Goal: Information Seeking & Learning: Learn about a topic

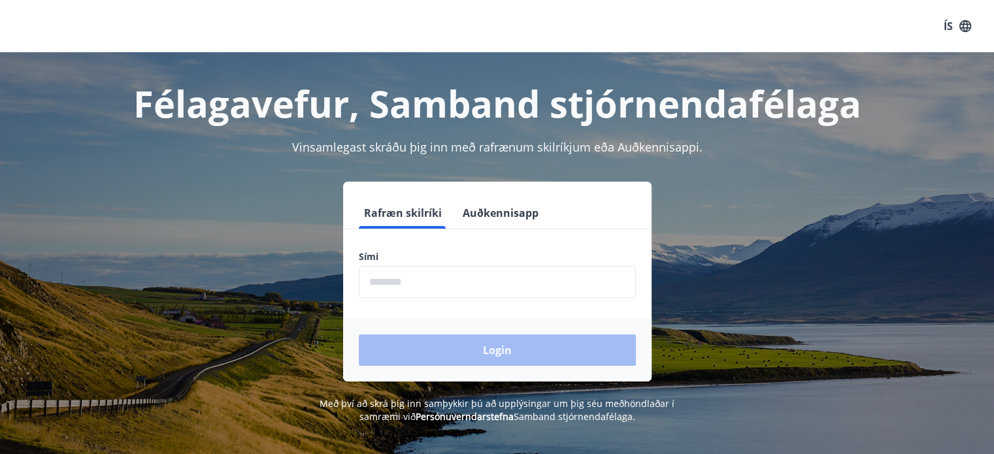
click at [411, 284] on input "phone" at bounding box center [497, 282] width 277 height 32
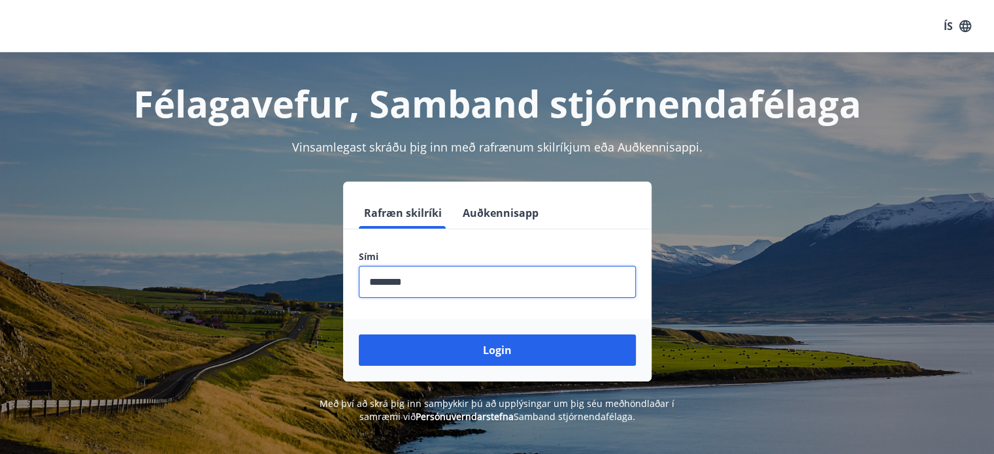
type input "********"
click at [359, 335] on button "Login" at bounding box center [497, 350] width 277 height 31
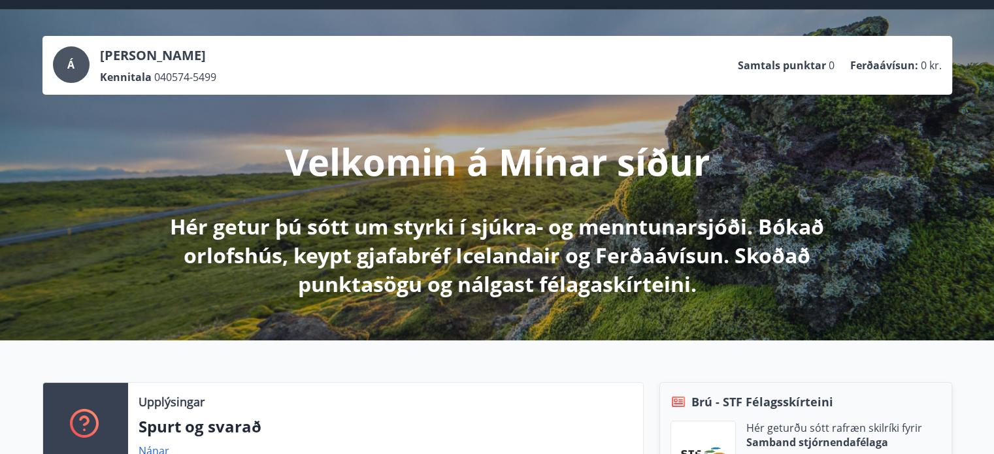
scroll to position [196, 0]
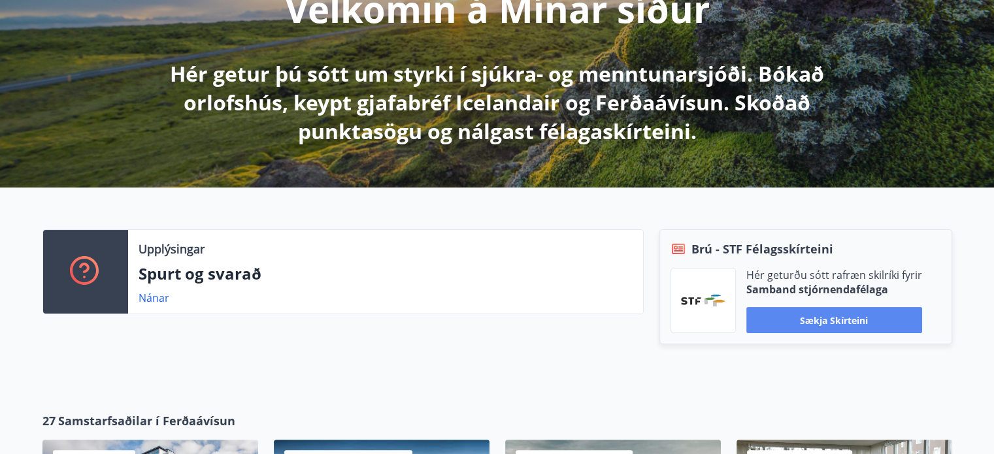
click at [845, 326] on button "Sækja skírteini" at bounding box center [834, 320] width 176 height 26
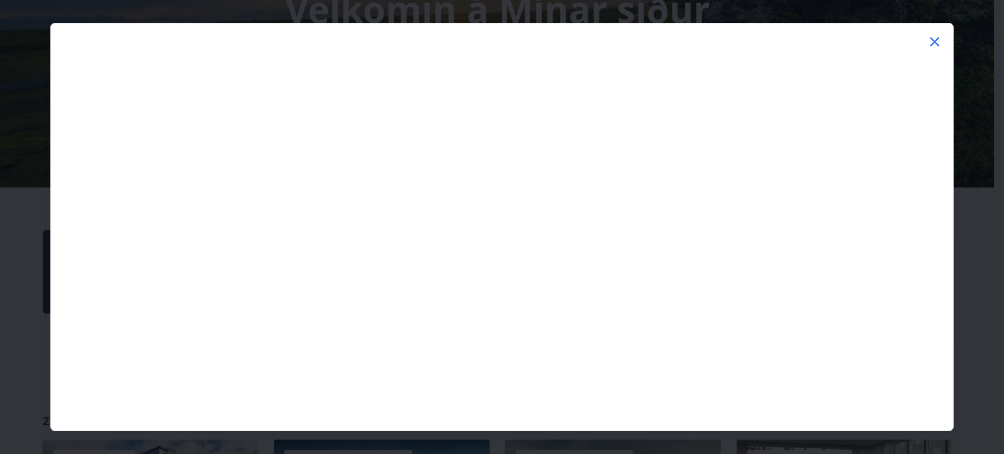
click at [931, 41] on icon at bounding box center [935, 42] width 16 height 16
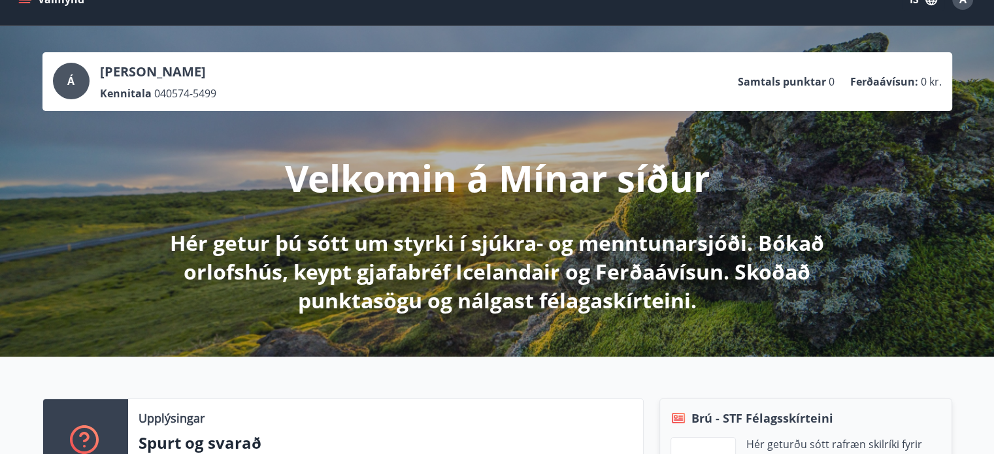
scroll to position [0, 0]
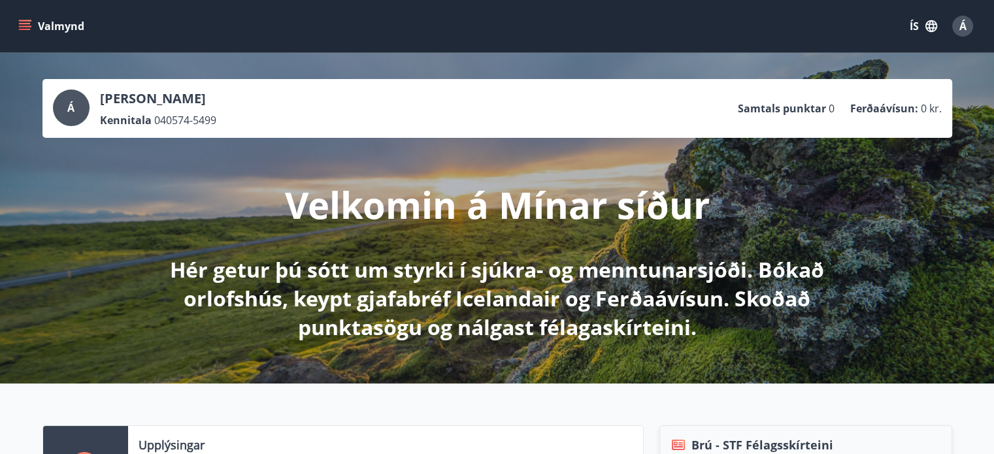
click at [960, 25] on span "Á" at bounding box center [962, 26] width 7 height 14
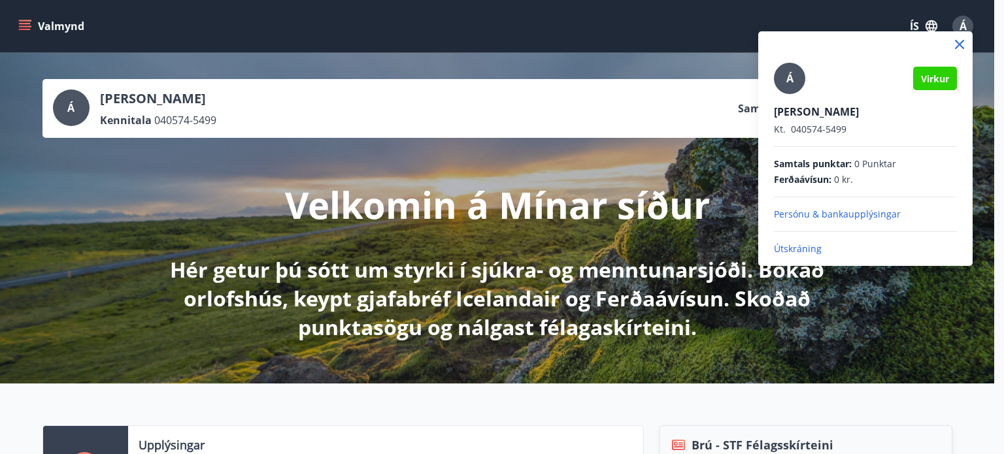
click at [22, 25] on div at bounding box center [502, 227] width 1004 height 454
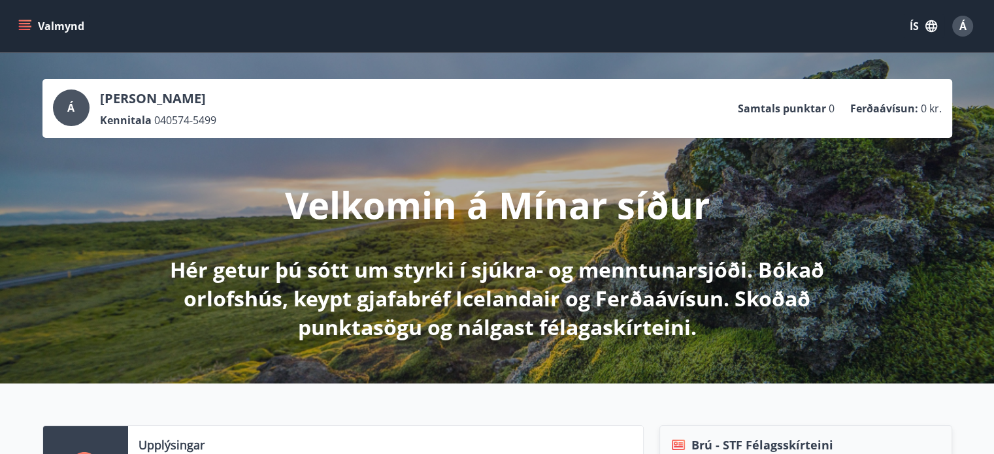
click at [20, 24] on icon "menu" at bounding box center [24, 26] width 13 height 13
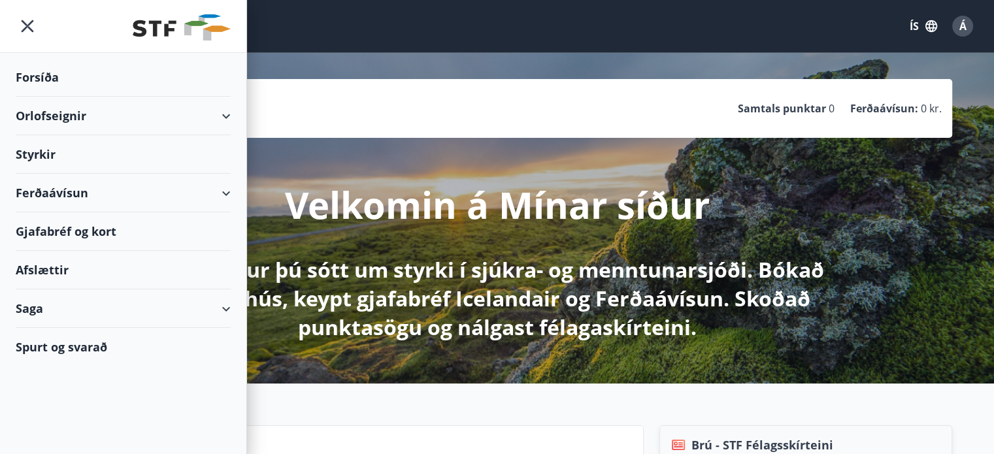
click at [45, 154] on div "Styrkir" at bounding box center [123, 154] width 215 height 39
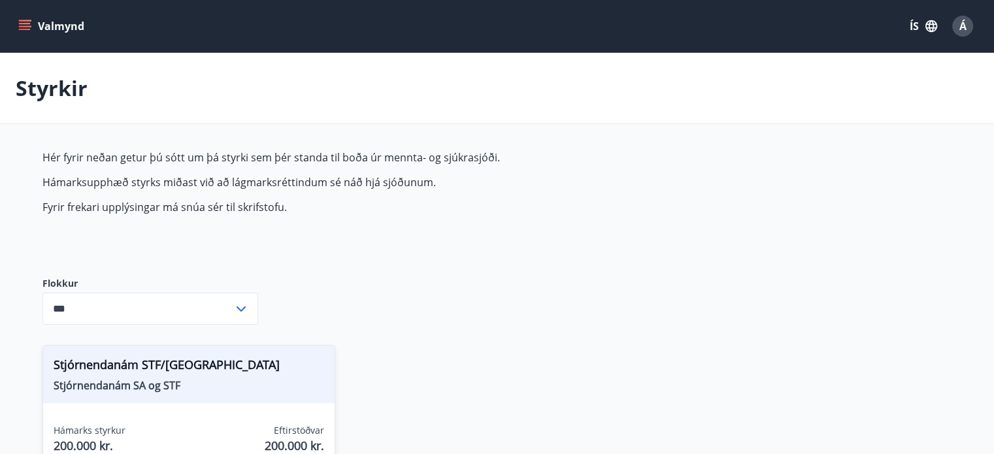
click at [248, 308] on icon at bounding box center [241, 309] width 16 height 16
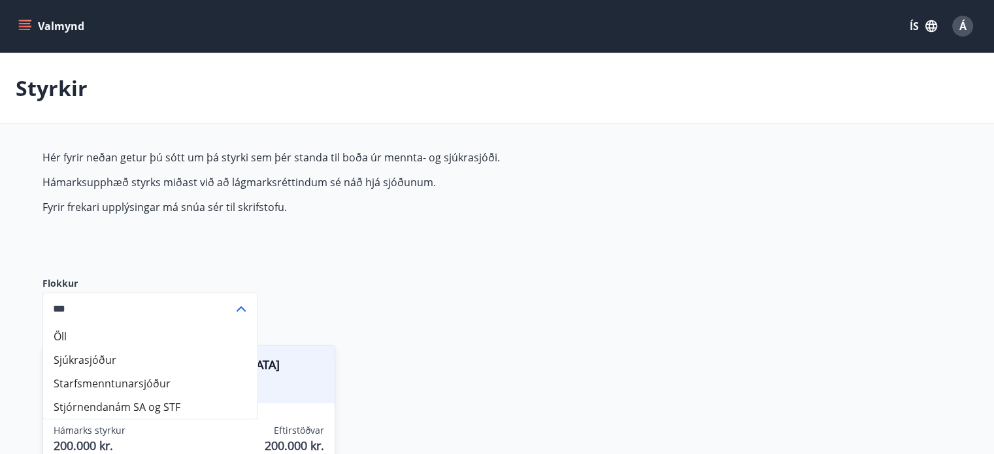
click at [174, 360] on li "Sjúkrasjóður" at bounding box center [150, 360] width 214 height 24
type input "**********"
